Goal: Task Accomplishment & Management: Use online tool/utility

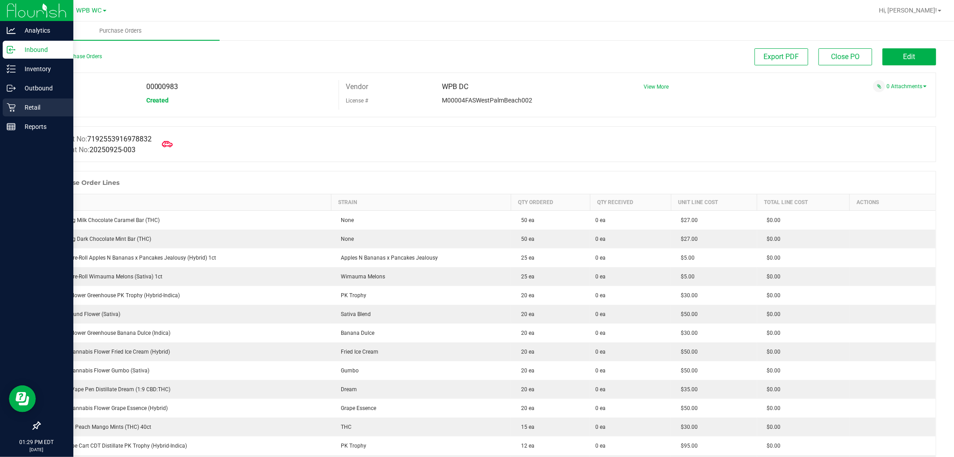
click at [26, 112] on p "Retail" at bounding box center [43, 107] width 54 height 11
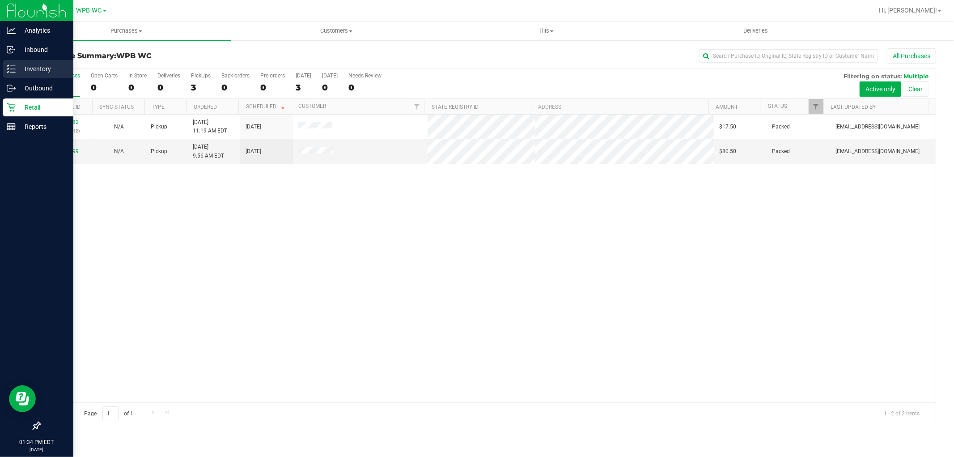
click at [23, 68] on p "Inventory" at bounding box center [43, 69] width 54 height 11
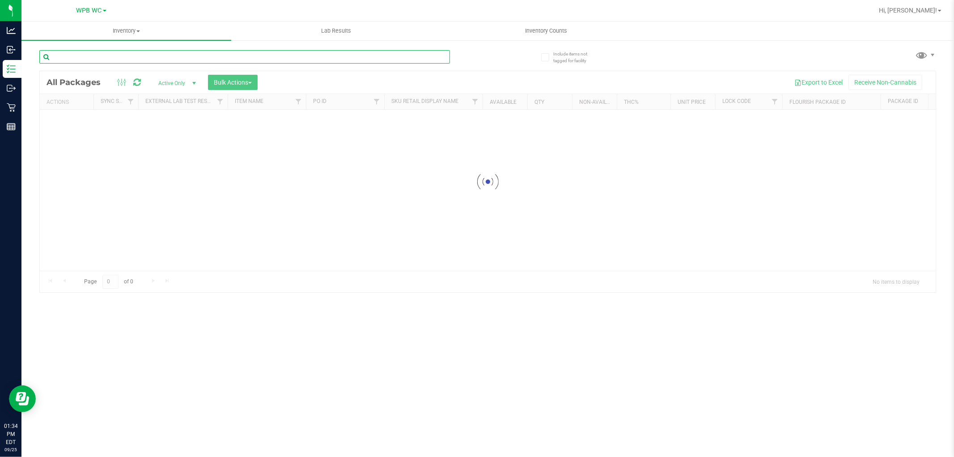
click at [102, 60] on input "text" at bounding box center [244, 56] width 411 height 13
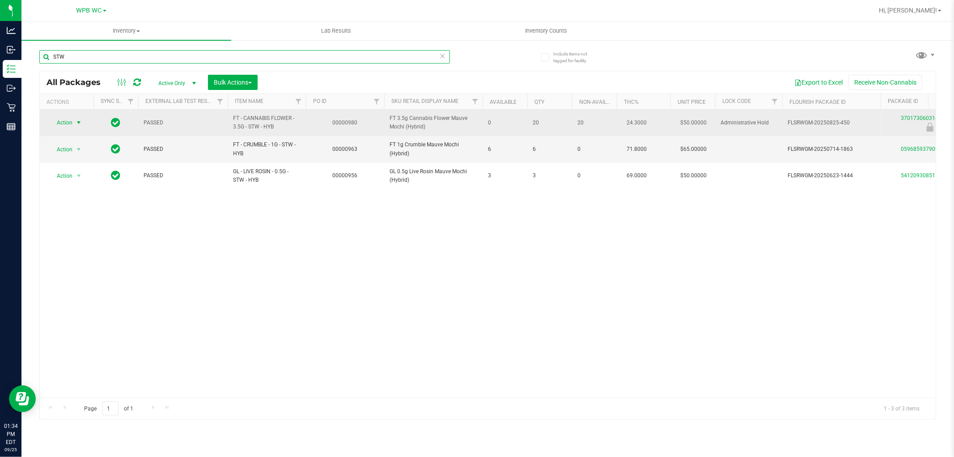
type input "STW"
click at [78, 120] on span "select" at bounding box center [78, 122] width 7 height 7
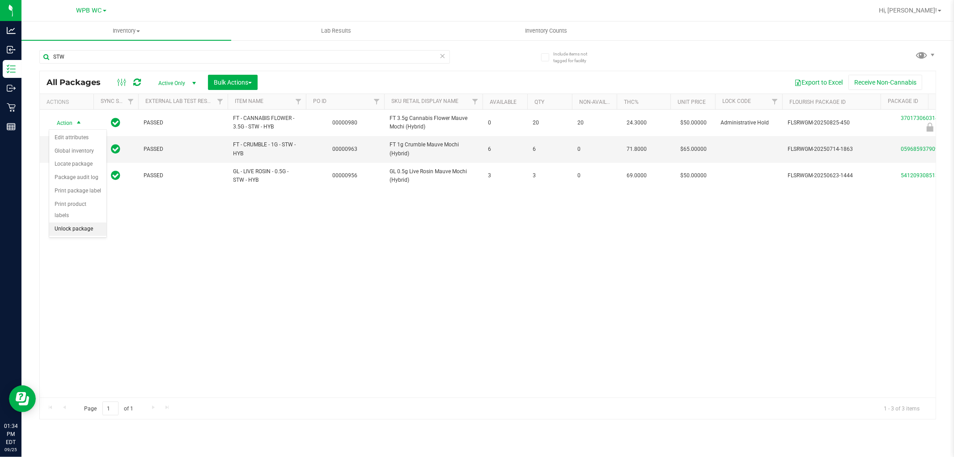
click at [72, 222] on li "Unlock package" at bounding box center [77, 228] width 57 height 13
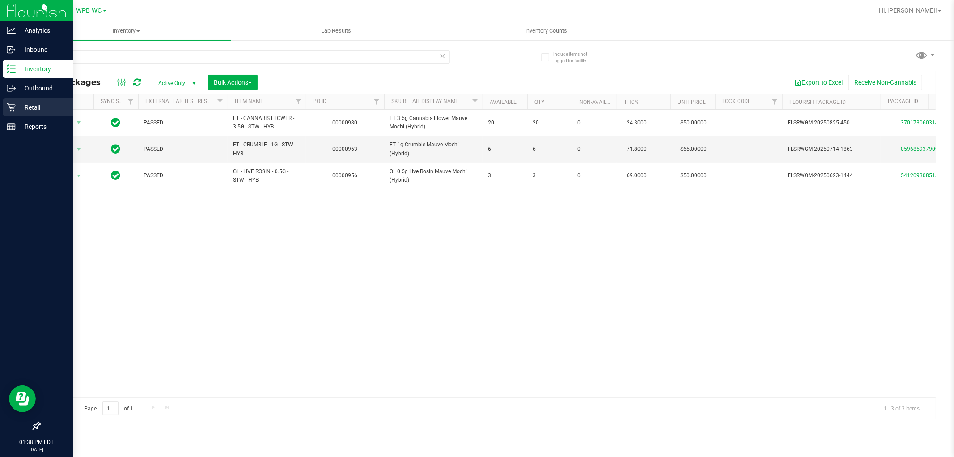
click at [30, 116] on link "Retail" at bounding box center [36, 107] width 73 height 19
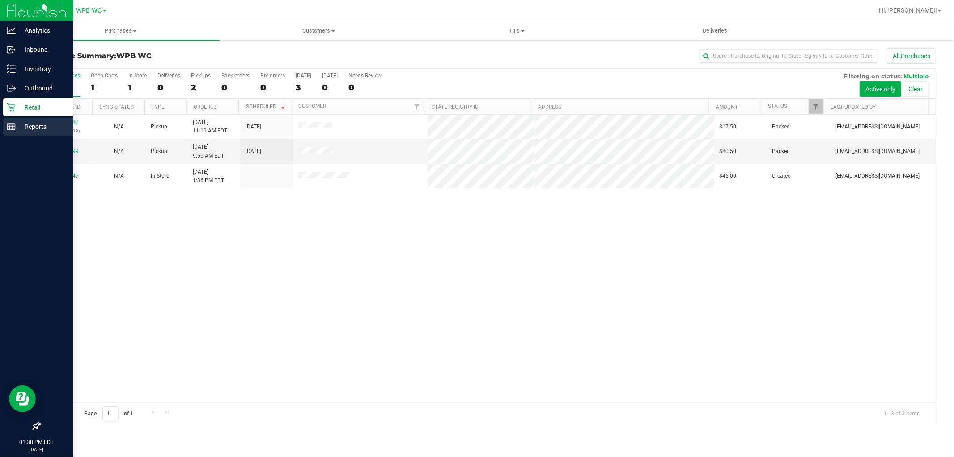
click at [50, 126] on p "Reports" at bounding box center [43, 126] width 54 height 11
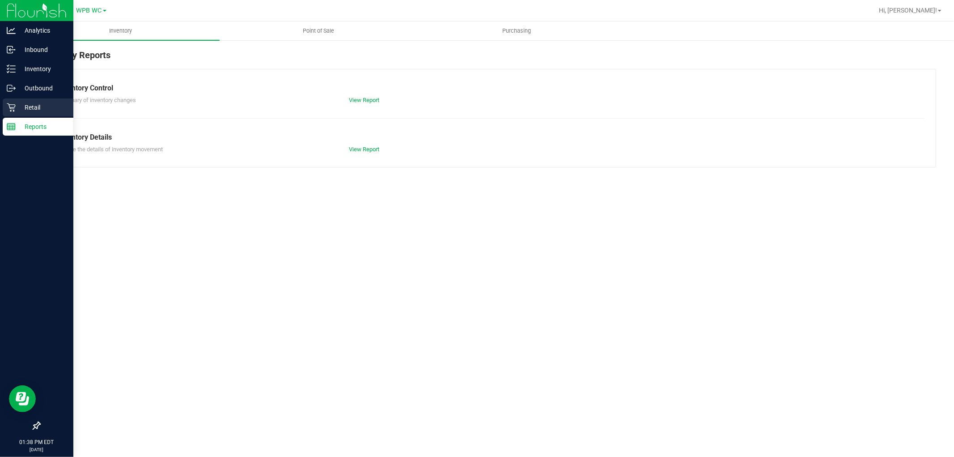
click at [12, 103] on icon at bounding box center [11, 107] width 9 height 9
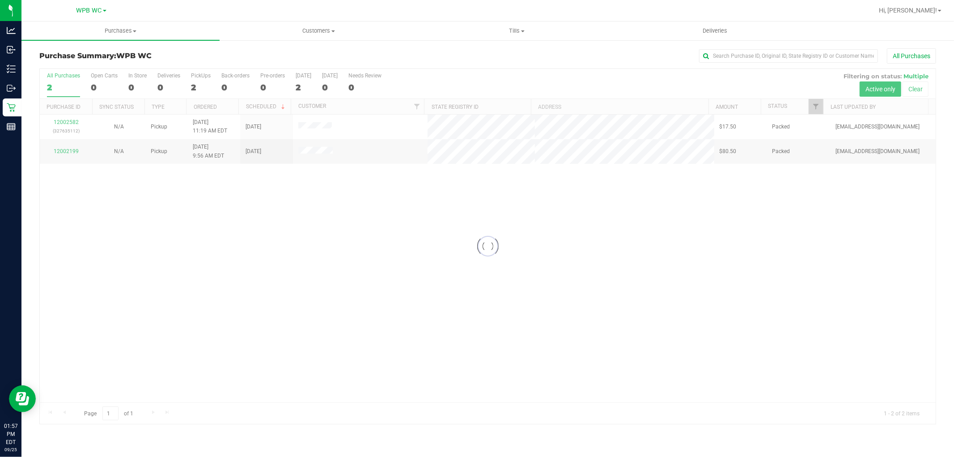
click at [53, 81] on div at bounding box center [488, 246] width 896 height 355
